Goal: Task Accomplishment & Management: Use online tool/utility

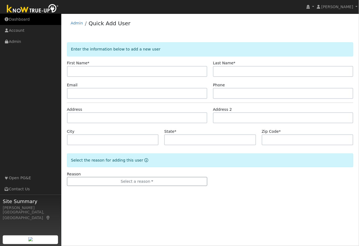
click at [17, 19] on link "Dashboard" at bounding box center [30, 19] width 61 height 11
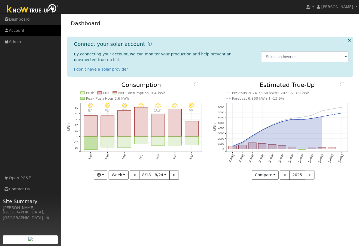
click at [20, 30] on link "Account" at bounding box center [30, 30] width 61 height 11
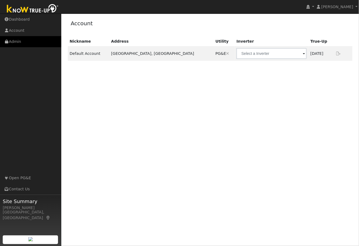
click at [17, 41] on link "Admin" at bounding box center [30, 41] width 61 height 11
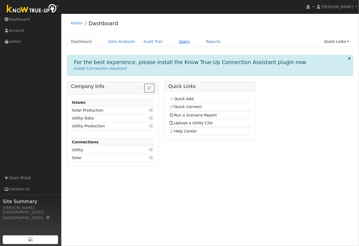
click at [175, 41] on link "Users" at bounding box center [184, 42] width 19 height 10
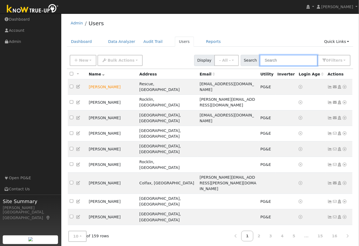
click at [295, 59] on input "text" at bounding box center [289, 60] width 58 height 11
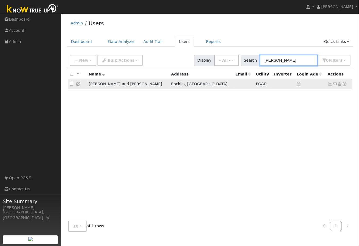
type input "[PERSON_NAME]"
click at [233, 85] on td at bounding box center [243, 84] width 20 height 10
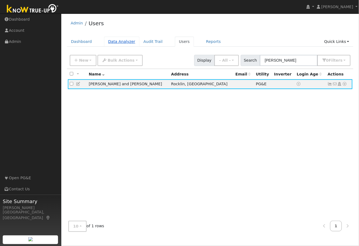
click at [118, 41] on link "Data Analyzer" at bounding box center [121, 42] width 35 height 10
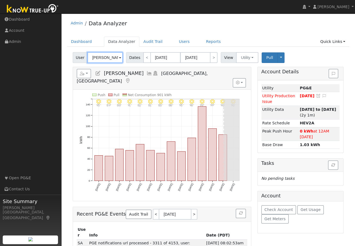
click at [108, 58] on input "Andrew Panasyuk" at bounding box center [104, 57] width 35 height 11
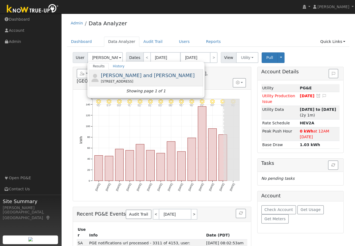
click at [113, 75] on span "[PERSON_NAME] and [PERSON_NAME]" at bounding box center [148, 76] width 94 height 6
type input "[PERSON_NAME] and [PERSON_NAME]"
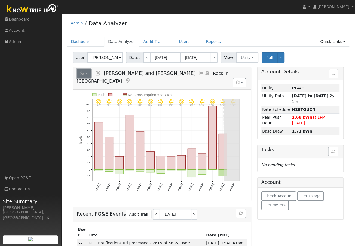
click at [86, 72] on button "button" at bounding box center [84, 73] width 14 height 9
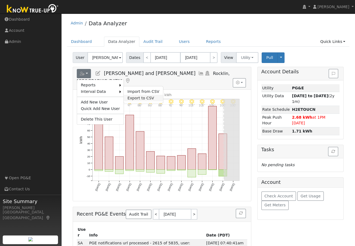
click at [131, 96] on link "Export to CSV" at bounding box center [143, 98] width 39 height 7
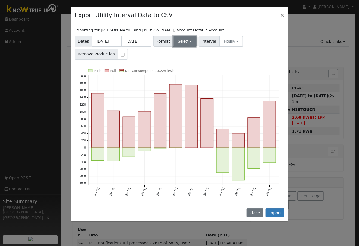
click at [182, 41] on button "Select" at bounding box center [185, 41] width 24 height 11
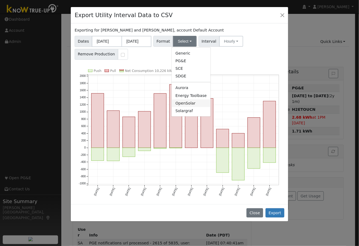
click at [181, 104] on link "OpenSolar" at bounding box center [190, 104] width 39 height 8
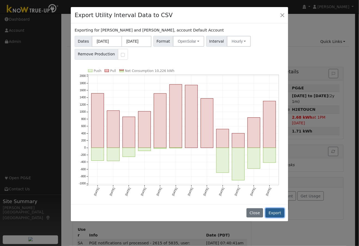
click at [277, 212] on button "Export" at bounding box center [274, 213] width 19 height 9
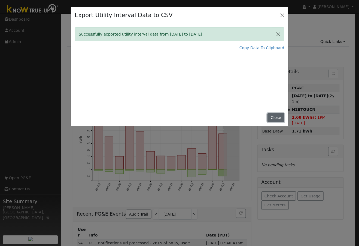
click at [278, 118] on button "Close" at bounding box center [275, 117] width 17 height 9
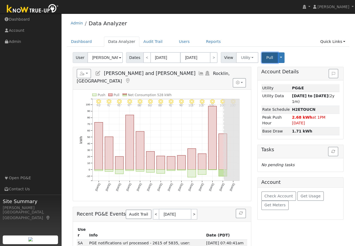
click at [266, 56] on span "Pull" at bounding box center [269, 58] width 7 height 4
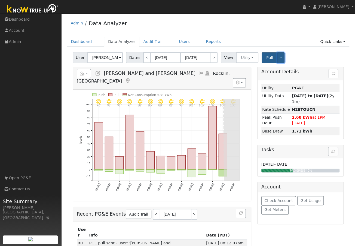
click at [277, 58] on button "Toggle Dropdown" at bounding box center [280, 58] width 7 height 11
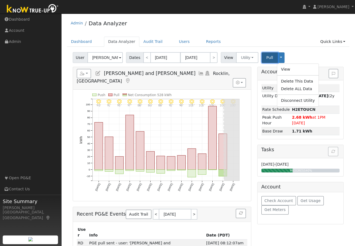
click at [266, 56] on span "Pull" at bounding box center [269, 58] width 7 height 4
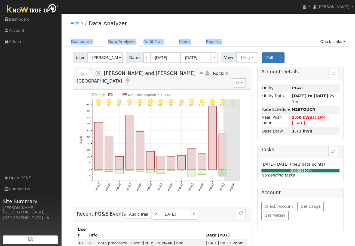
click at [287, 33] on div "Admin Data Analyzer Dashboard Data Analyzer Audit Trail Users Reports Quick Lin…" at bounding box center [208, 183] width 288 height 334
click at [277, 58] on button "Toggle Dropdown" at bounding box center [280, 58] width 7 height 11
click at [158, 24] on div "Admin Data Analyzer" at bounding box center [208, 24] width 282 height 17
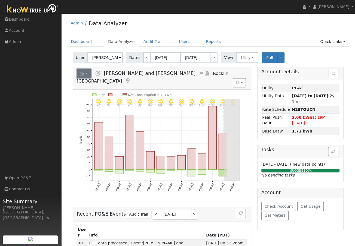
click at [82, 74] on icon "button" at bounding box center [82, 74] width 5 height 4
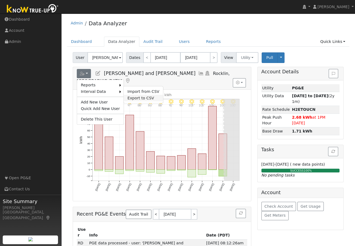
click at [127, 96] on link "Export to CSV" at bounding box center [143, 98] width 39 height 7
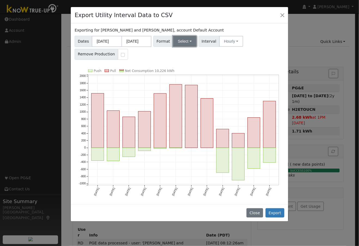
click at [180, 42] on button "Select" at bounding box center [185, 41] width 24 height 11
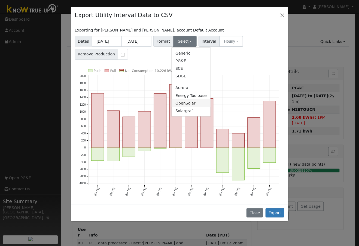
click at [186, 104] on link "OpenSolar" at bounding box center [190, 104] width 39 height 8
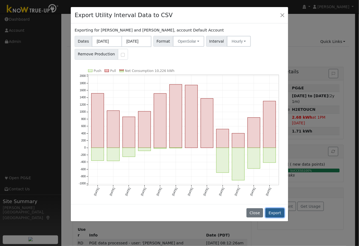
click at [275, 213] on button "Export" at bounding box center [274, 213] width 19 height 9
